Goal: Task Accomplishment & Management: Complete application form

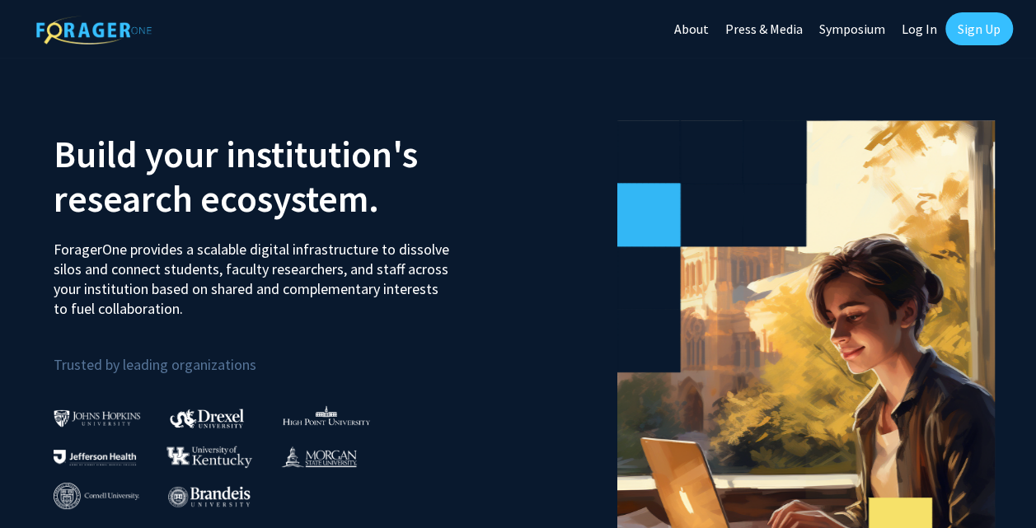
click at [991, 27] on link "Sign Up" at bounding box center [980, 28] width 68 height 33
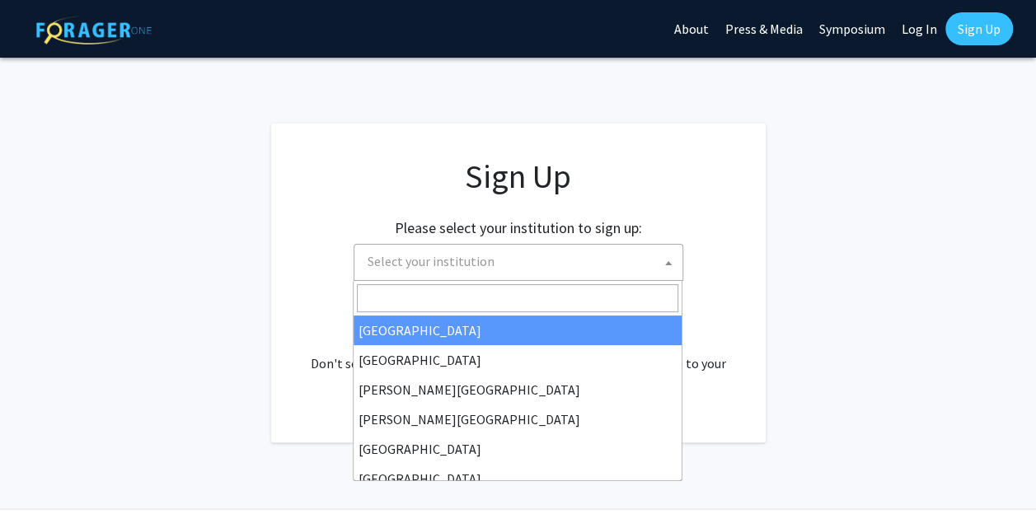
click at [522, 269] on span "Select your institution" at bounding box center [522, 262] width 322 height 34
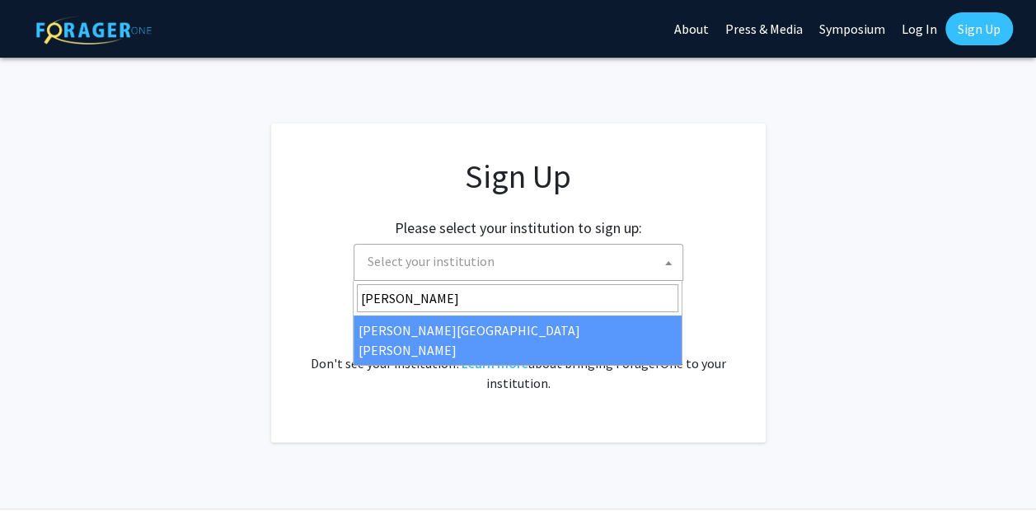
type input "[PERSON_NAME]"
select select "1"
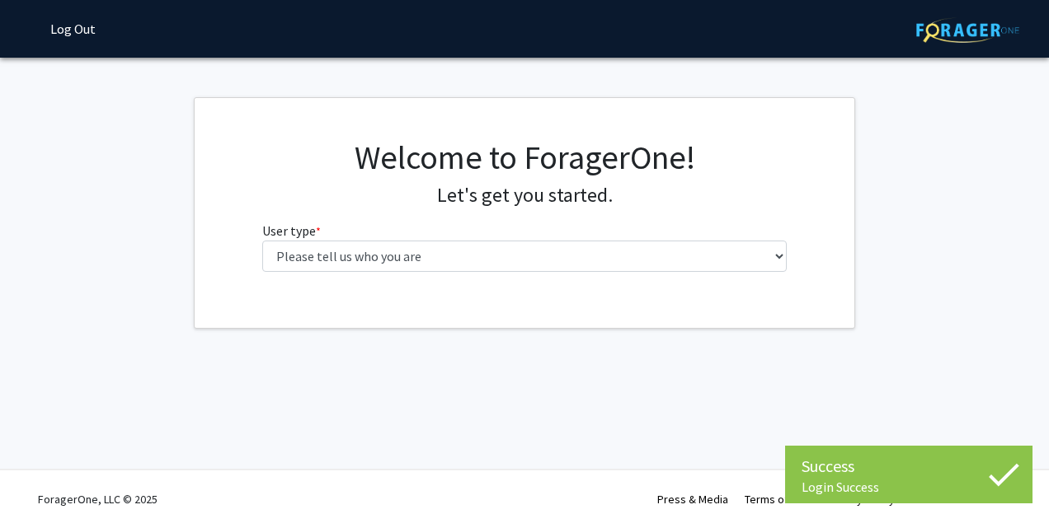
click at [611, 226] on fg-select "User type * required Please tell us who you are Undergraduate Student Master's …" at bounding box center [524, 246] width 525 height 51
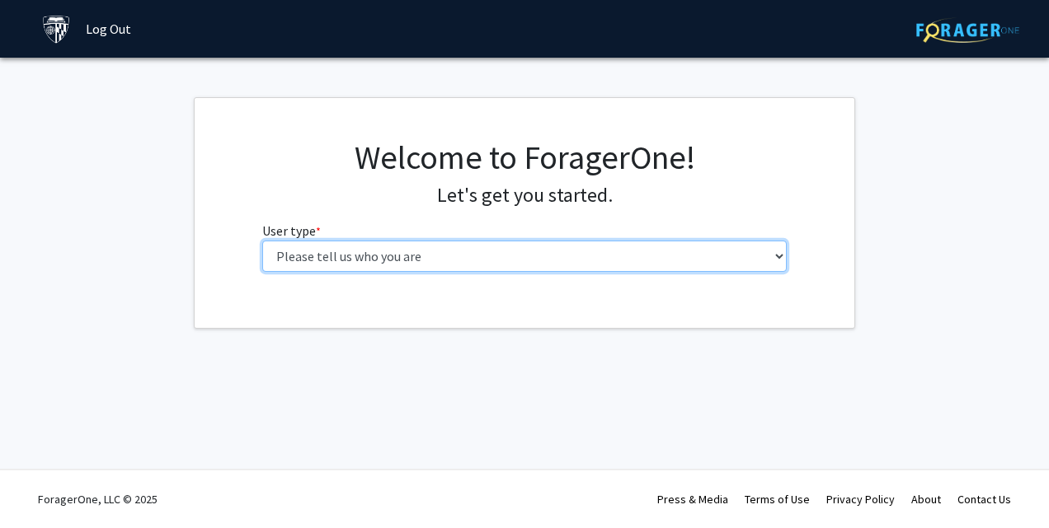
click at [702, 256] on select "Please tell us who you are Undergraduate Student Master's Student Doctoral Cand…" at bounding box center [524, 256] width 525 height 31
select select "1: undergrad"
click at [262, 241] on select "Please tell us who you are Undergraduate Student Master's Student Doctoral Cand…" at bounding box center [524, 256] width 525 height 31
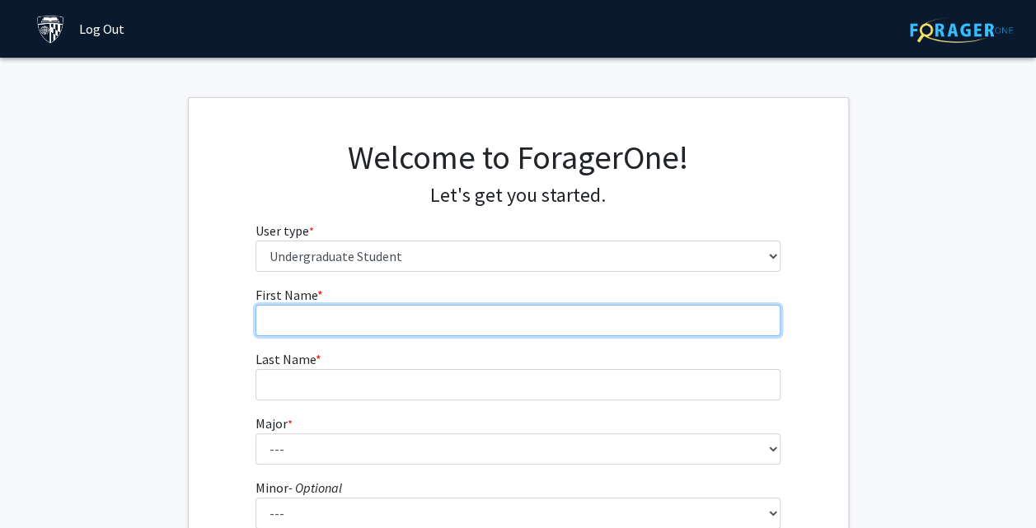
click at [627, 330] on input "First Name * required" at bounding box center [518, 320] width 525 height 31
type input "[PERSON_NAME]"
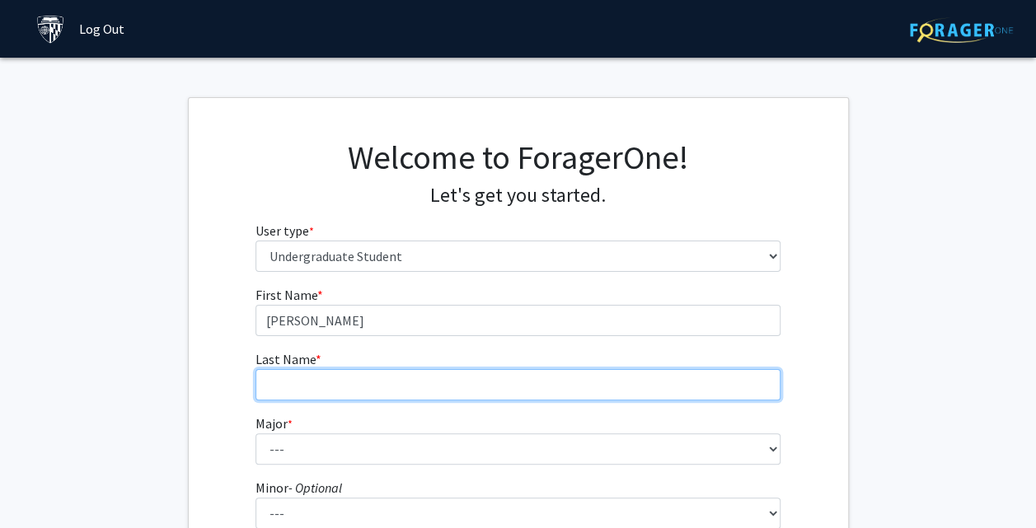
type input "[PERSON_NAME]"
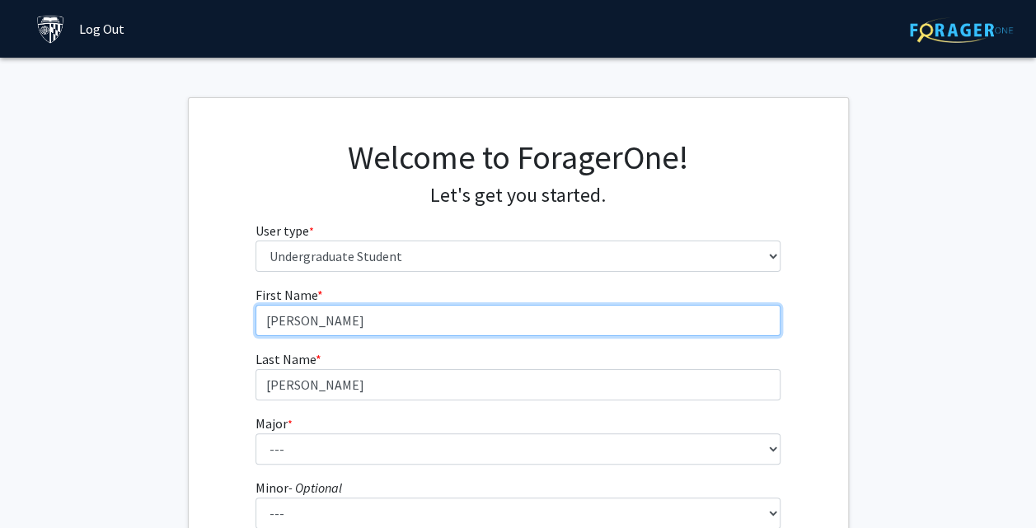
click at [732, 322] on input "[PERSON_NAME]" at bounding box center [518, 320] width 525 height 31
type input "L"
type input "[PERSON_NAME]"
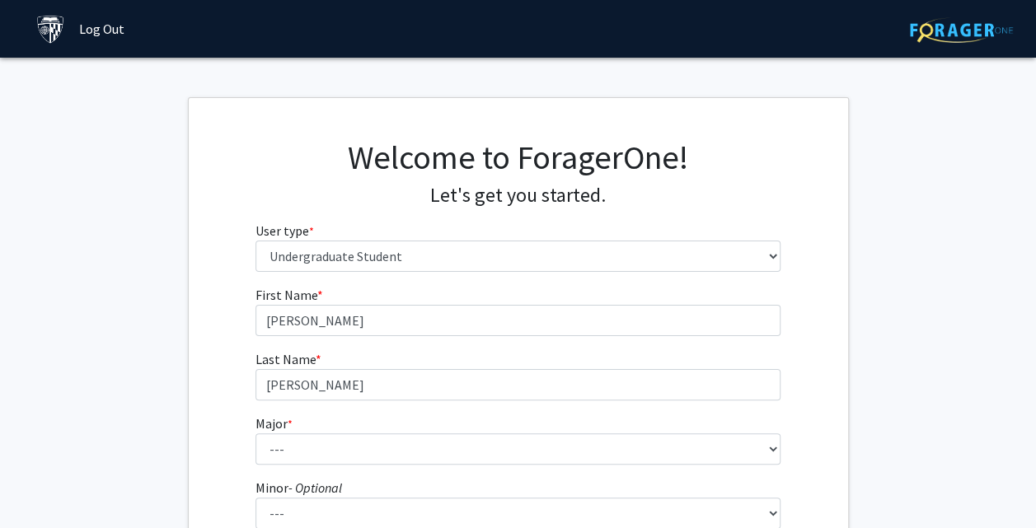
click at [813, 365] on div "First Name * required [PERSON_NAME] Last Name * required [PERSON_NAME] * requir…" at bounding box center [519, 494] width 660 height 419
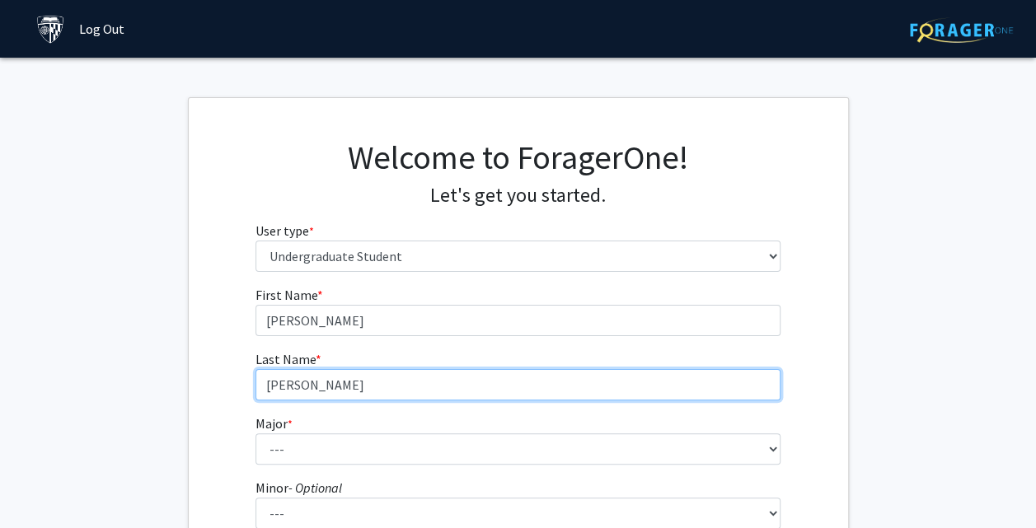
click at [714, 396] on input "[PERSON_NAME]" at bounding box center [518, 384] width 525 height 31
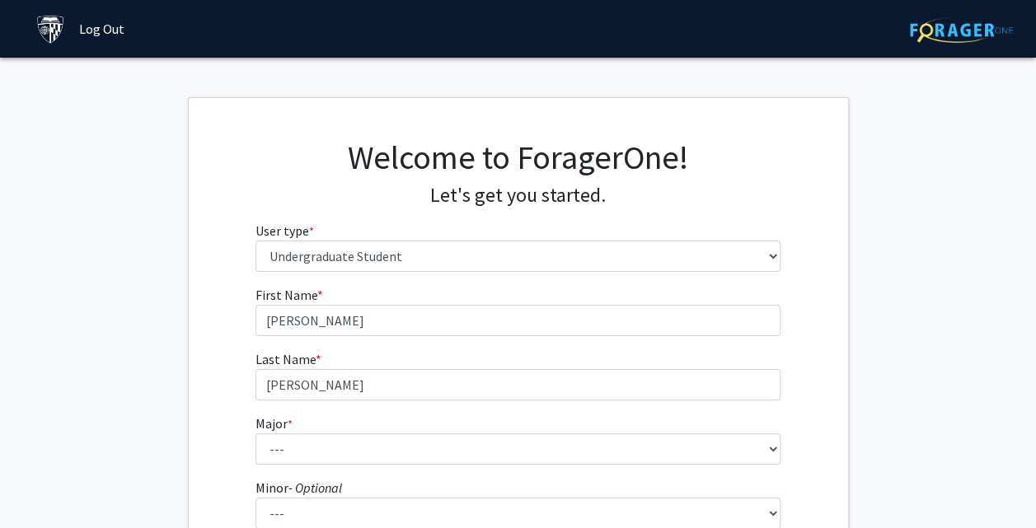
click at [508, 430] on fg-select "Major * required --- Africana Studies Anthropology Applied Mathematics & Statis…" at bounding box center [518, 439] width 525 height 51
drag, startPoint x: 508, startPoint y: 430, endPoint x: 531, endPoint y: 431, distance: 23.1
click at [531, 431] on fg-select "Major * required --- Africana Studies Anthropology Applied Mathematics & Statis…" at bounding box center [518, 439] width 525 height 51
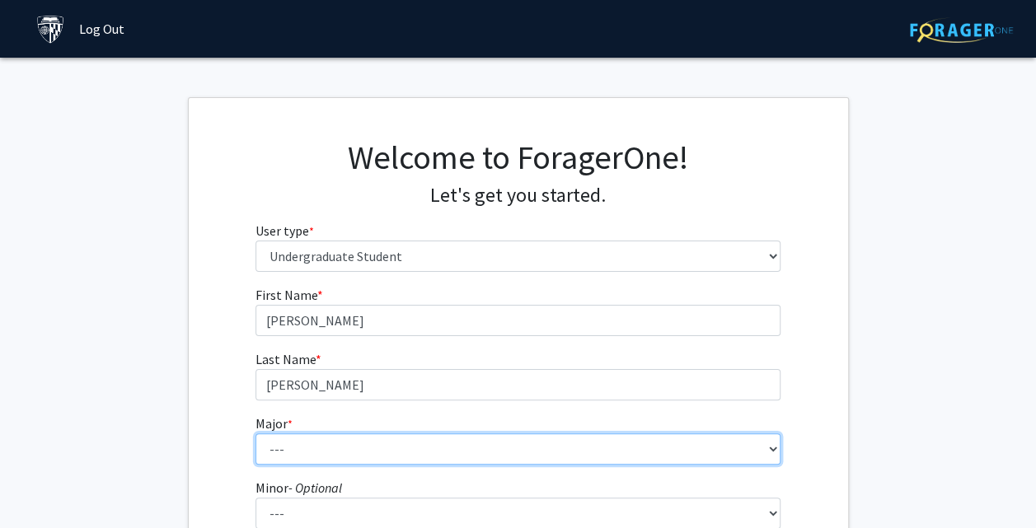
click at [662, 450] on select "--- Africana Studies Anthropology Applied Mathematics & Statistics Archaeology …" at bounding box center [518, 449] width 525 height 31
click at [256, 434] on select "--- Africana Studies Anthropology Applied Mathematics & Statistics Archaeology …" at bounding box center [518, 449] width 525 height 31
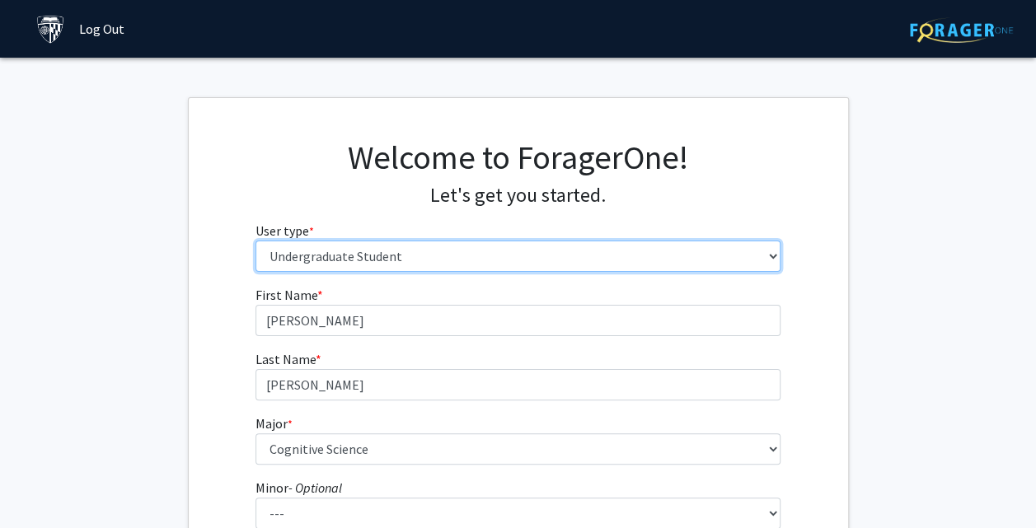
click at [570, 242] on select "Please tell us who you are Undergraduate Student Master's Student Doctoral Cand…" at bounding box center [518, 256] width 525 height 31
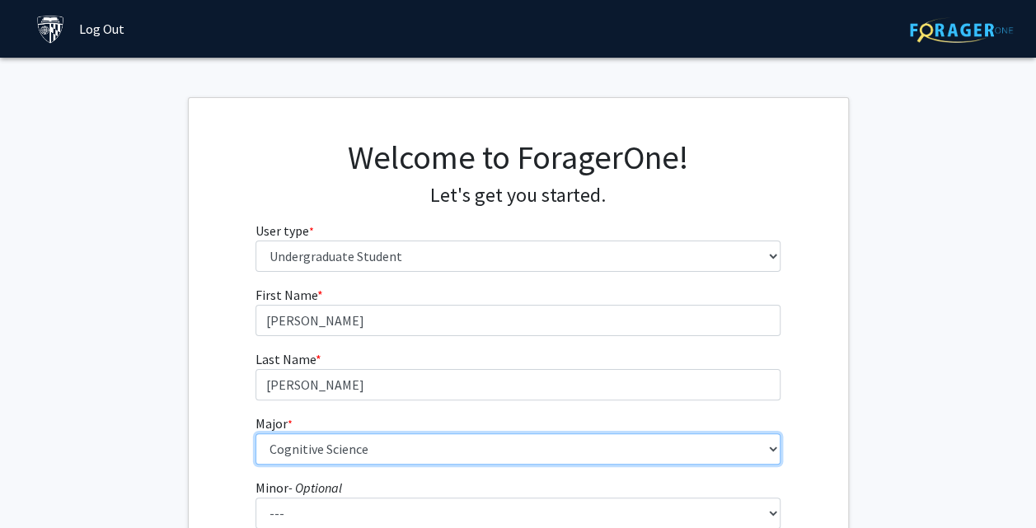
click at [516, 442] on select "--- Africana Studies Anthropology Applied Mathematics & Statistics Archaeology …" at bounding box center [518, 449] width 525 height 31
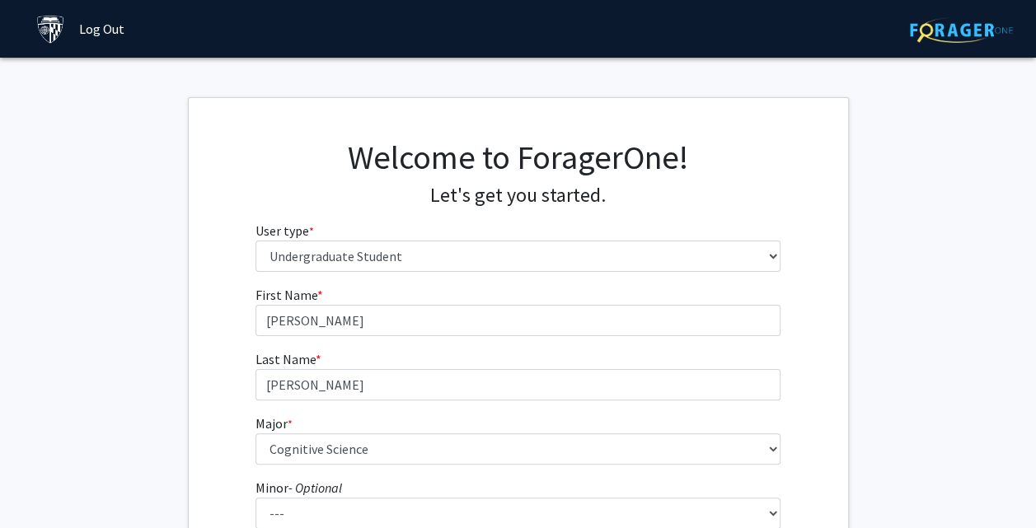
click at [534, 426] on fg-select "Major * required --- Africana Studies Anthropology Applied Mathematics & Statis…" at bounding box center [518, 439] width 525 height 51
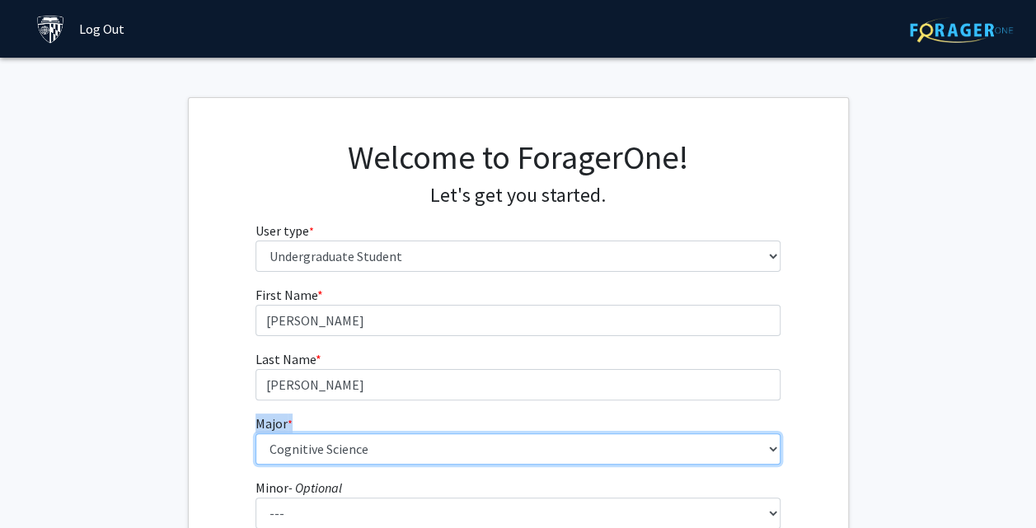
drag, startPoint x: 534, startPoint y: 426, endPoint x: 528, endPoint y: 442, distance: 17.0
click at [528, 442] on select "--- Africana Studies Anthropology Applied Mathematics & Statistics Archaeology …" at bounding box center [518, 449] width 525 height 31
select select "9: 24"
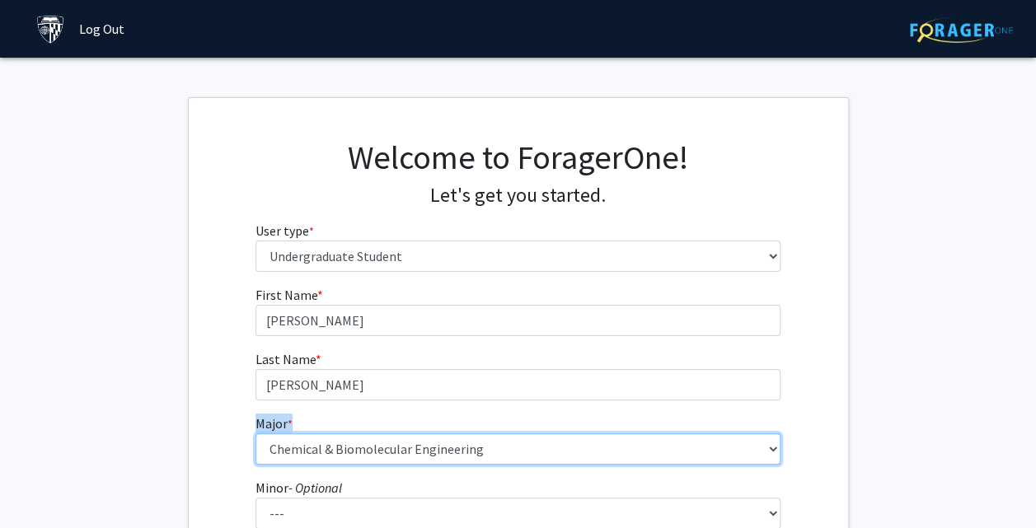
click at [256, 434] on select "--- Africana Studies Anthropology Applied Mathematics & Statistics Archaeology …" at bounding box center [518, 449] width 525 height 31
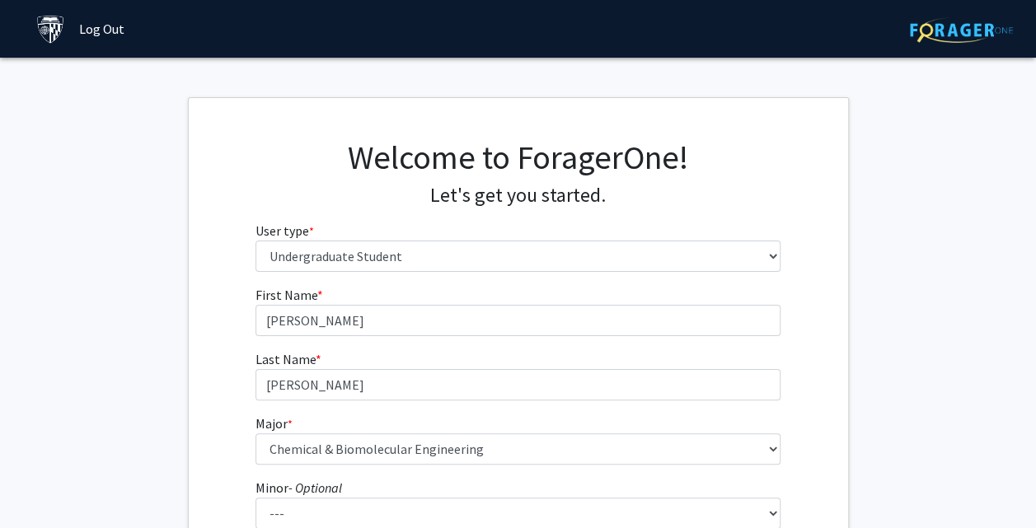
click at [824, 278] on div "Welcome to ForagerOne! Let's get you started. User type * required Please tell …" at bounding box center [519, 212] width 660 height 148
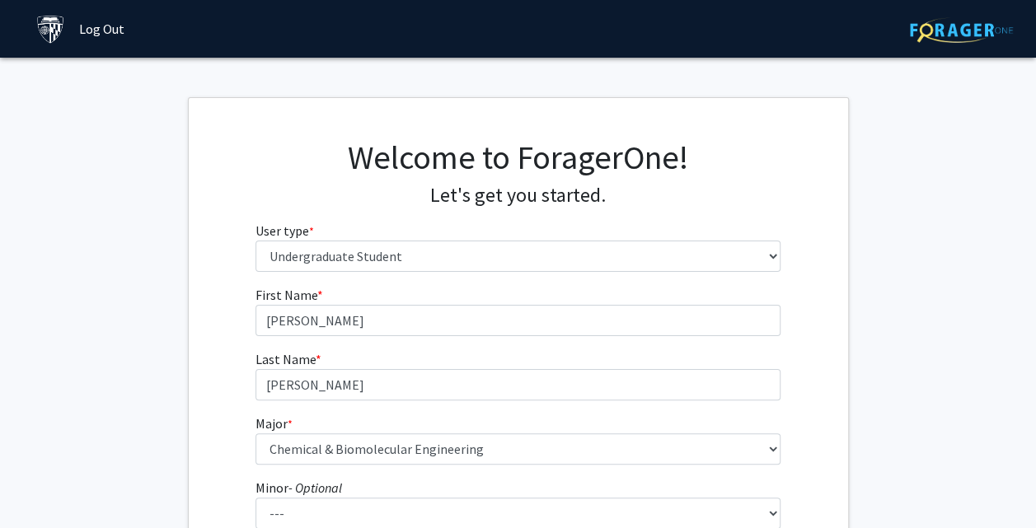
click at [824, 278] on div "Welcome to ForagerOne! Let's get you started. User type * required Please tell …" at bounding box center [519, 212] width 660 height 148
click at [786, 317] on div "First Name * required [PERSON_NAME] Last Name * required [PERSON_NAME] * requir…" at bounding box center [518, 494] width 550 height 419
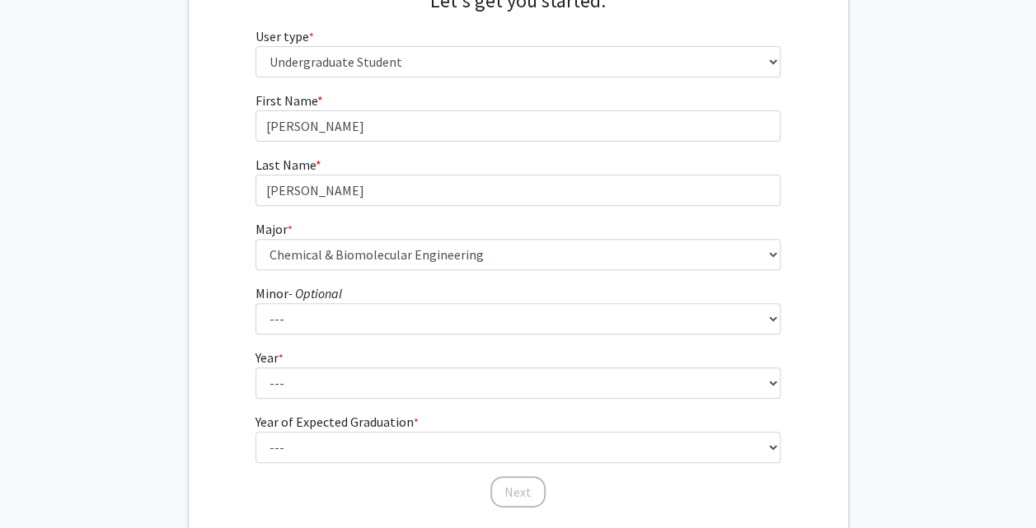
scroll to position [195, 0]
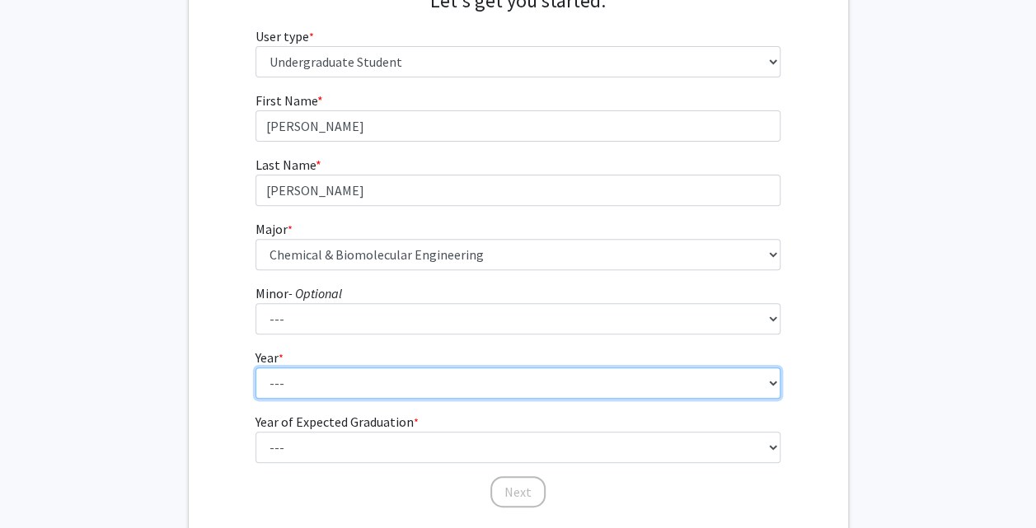
click at [779, 378] on select "--- First-year Sophomore Junior Senior Postbaccalaureate Certificate" at bounding box center [518, 383] width 525 height 31
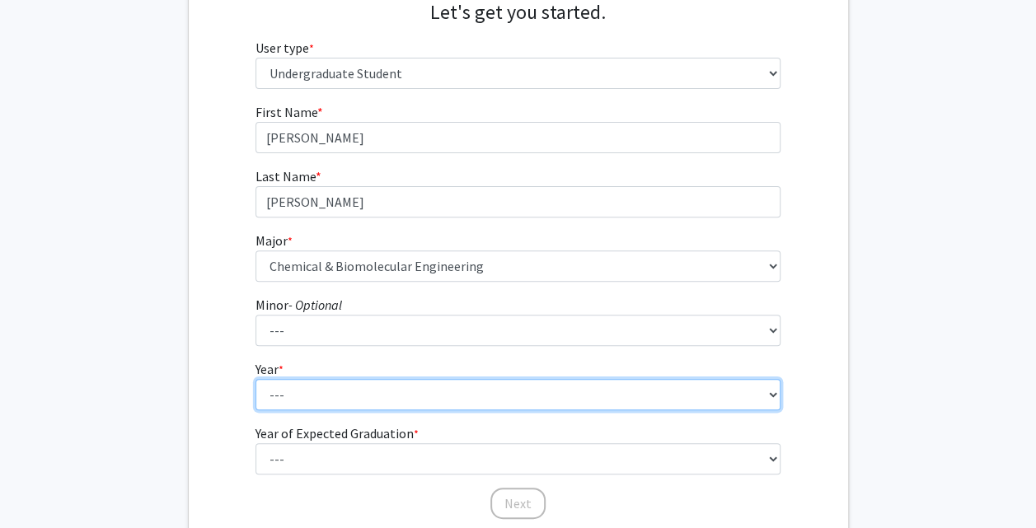
scroll to position [185, 0]
click at [763, 396] on select "--- First-year Sophomore Junior Senior Postbaccalaureate Certificate" at bounding box center [518, 393] width 525 height 31
select select "1: first-year"
click at [256, 378] on select "--- First-year Sophomore Junior Senior Postbaccalaureate Certificate" at bounding box center [518, 393] width 525 height 31
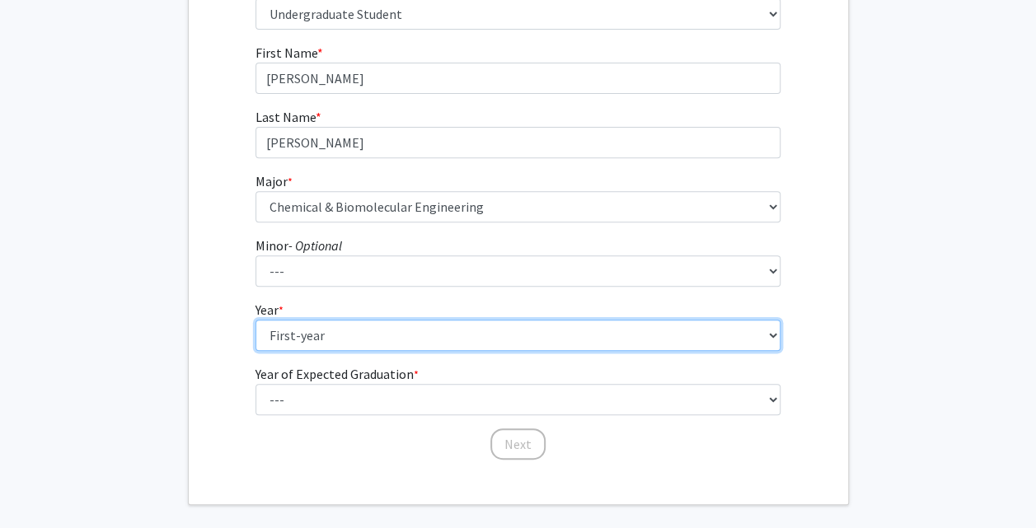
scroll to position [244, 0]
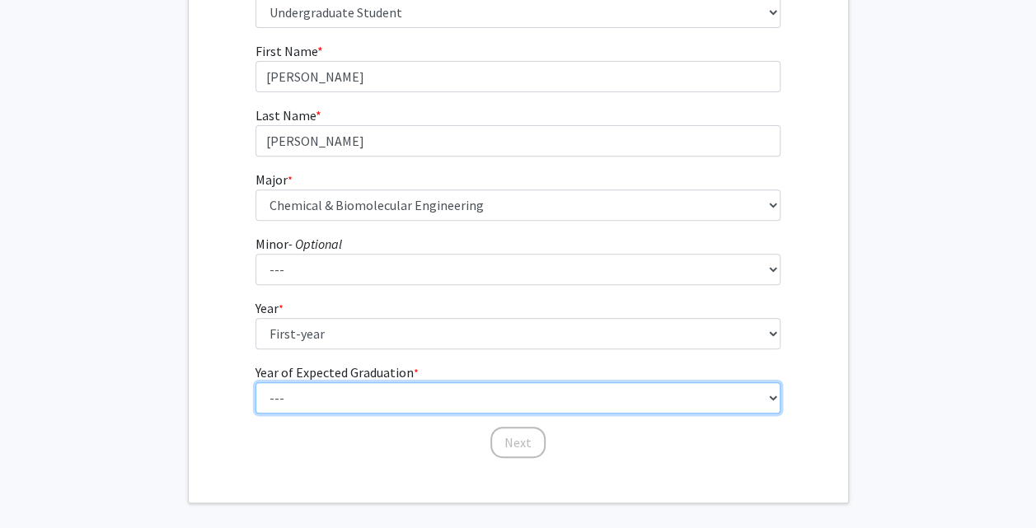
click at [775, 387] on select "--- 2025 2026 2027 2028 2029 2030 2031 2032 2033 2034" at bounding box center [518, 398] width 525 height 31
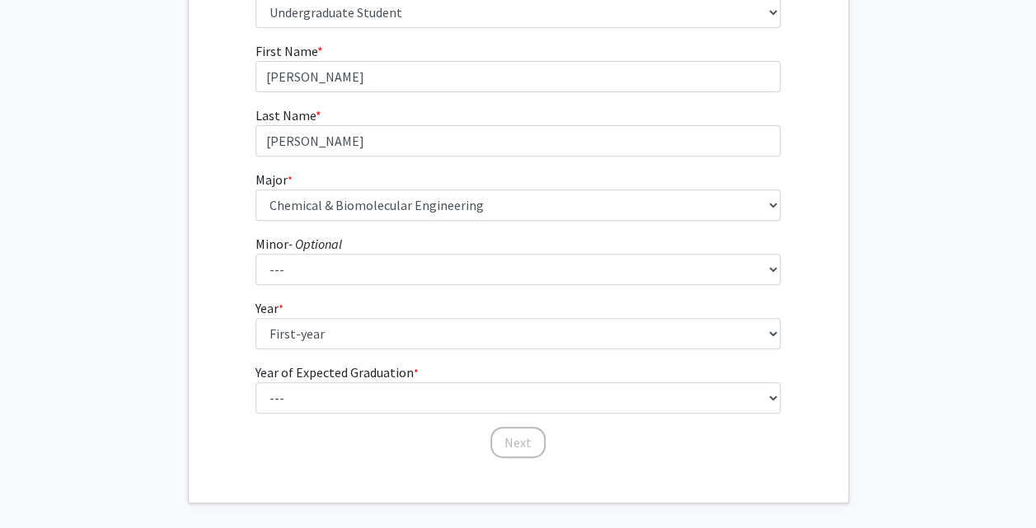
click at [925, 307] on fg-get-started "Welcome to ForagerOne! Let's get you started. User type * required Please tell …" at bounding box center [518, 178] width 1036 height 650
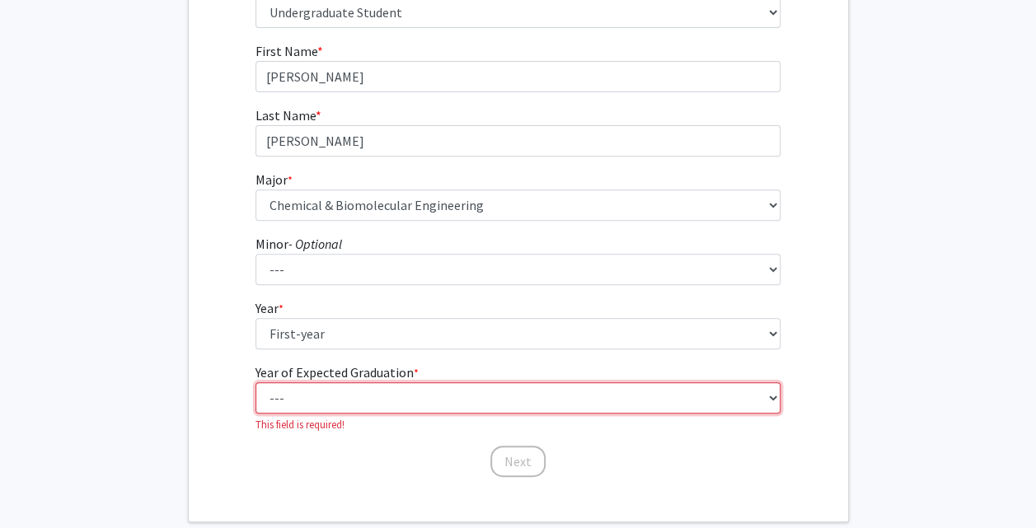
click at [756, 404] on select "--- 2025 2026 2027 2028 2029 2030 2031 2032 2033 2034" at bounding box center [518, 398] width 525 height 31
select select "5: 2029"
click at [256, 383] on select "--- 2025 2026 2027 2028 2029 2030 2031 2032 2033 2034" at bounding box center [518, 398] width 525 height 31
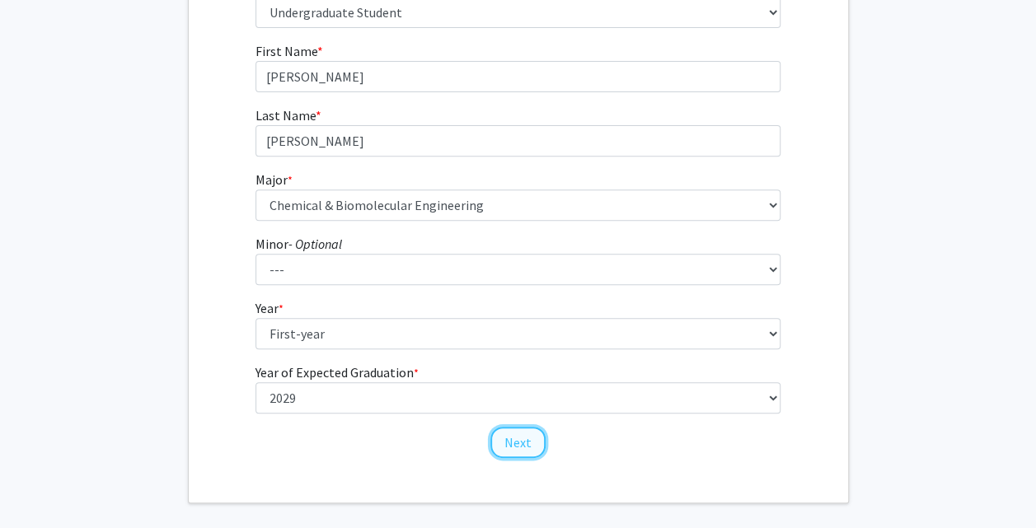
click at [514, 434] on button "Next" at bounding box center [518, 442] width 55 height 31
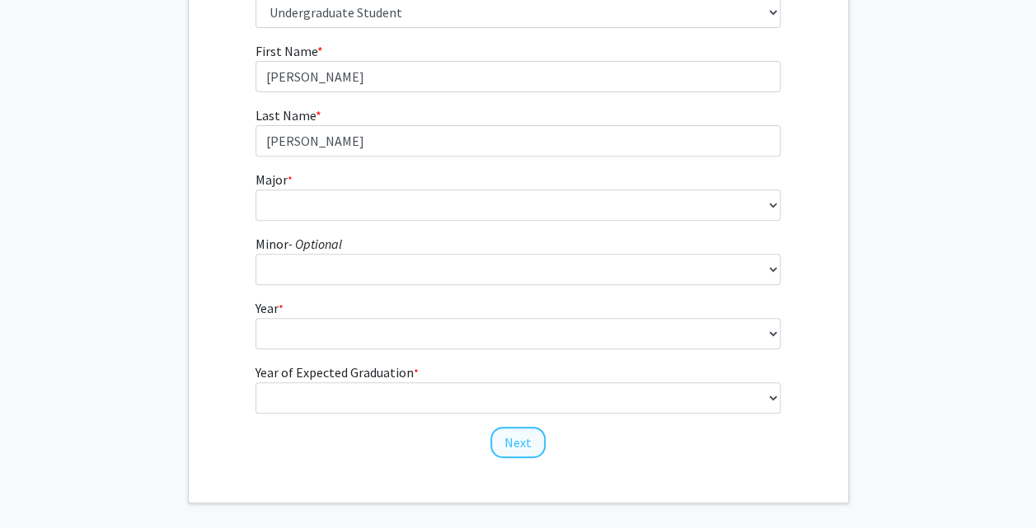
scroll to position [0, 0]
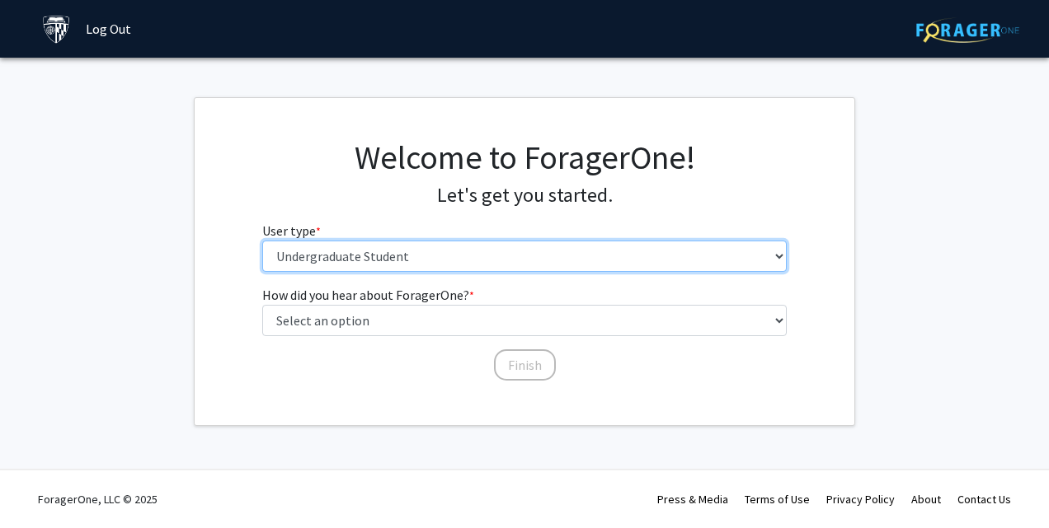
click at [681, 261] on select "Please tell us who you are Undergraduate Student Master's Student Doctoral Cand…" at bounding box center [524, 256] width 525 height 31
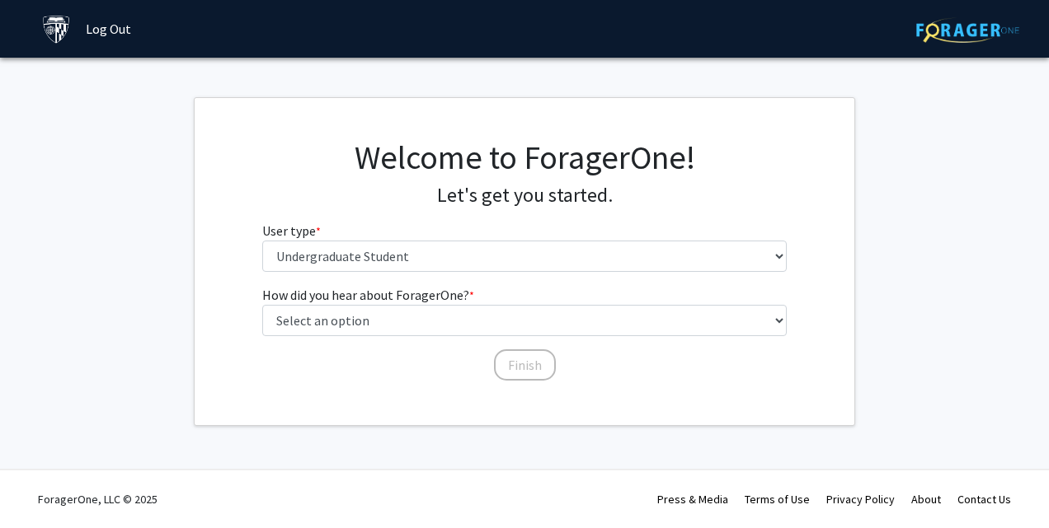
click at [816, 171] on div "Welcome to ForagerOne! Let's get you started. User type * required Please tell …" at bounding box center [525, 212] width 660 height 148
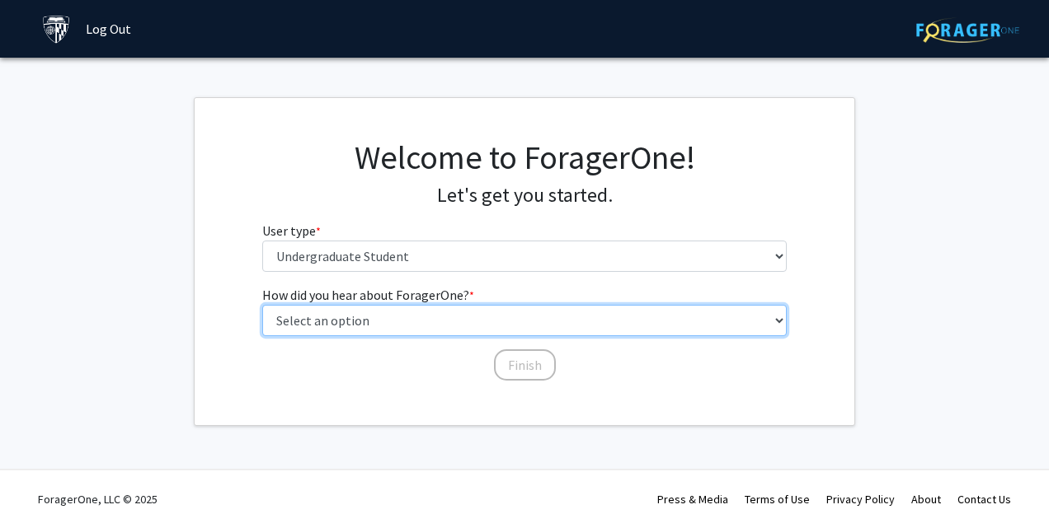
click at [669, 322] on select "Select an option Peer/student recommendation Faculty/staff recommendation Unive…" at bounding box center [524, 320] width 525 height 31
select select "4: university_email"
click at [262, 305] on select "Select an option Peer/student recommendation Faculty/staff recommendation Unive…" at bounding box center [524, 320] width 525 height 31
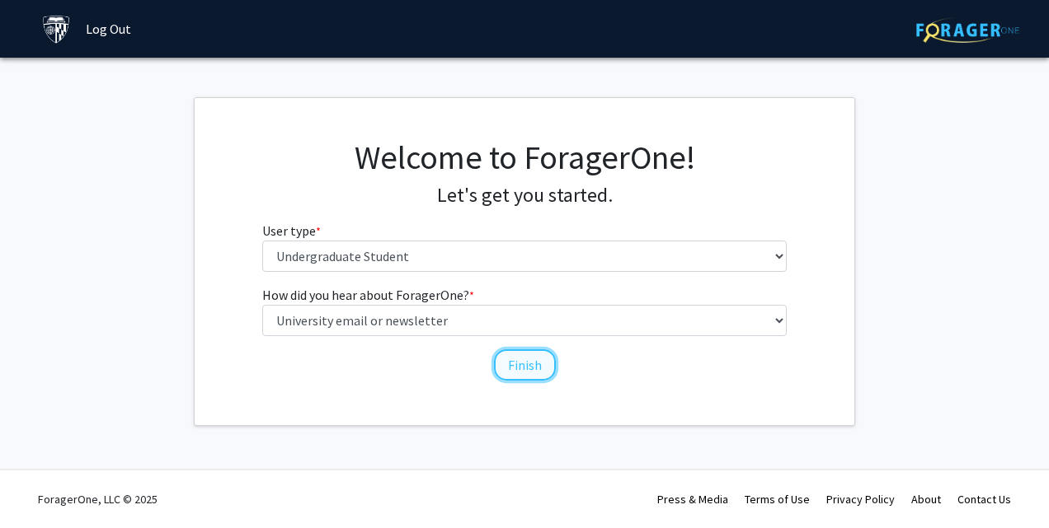
click at [533, 374] on button "Finish" at bounding box center [525, 365] width 62 height 31
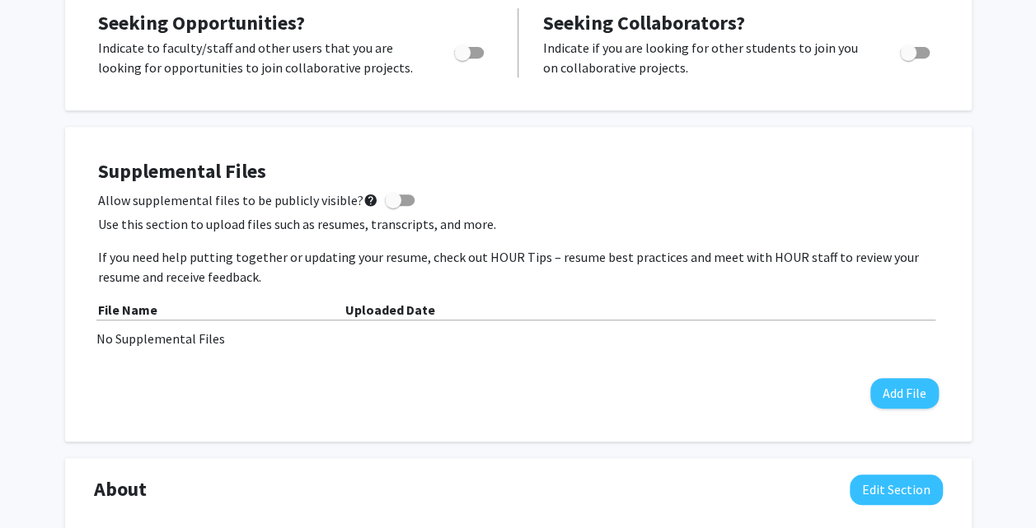
scroll to position [387, 0]
